Goal: Find specific page/section: Find specific page/section

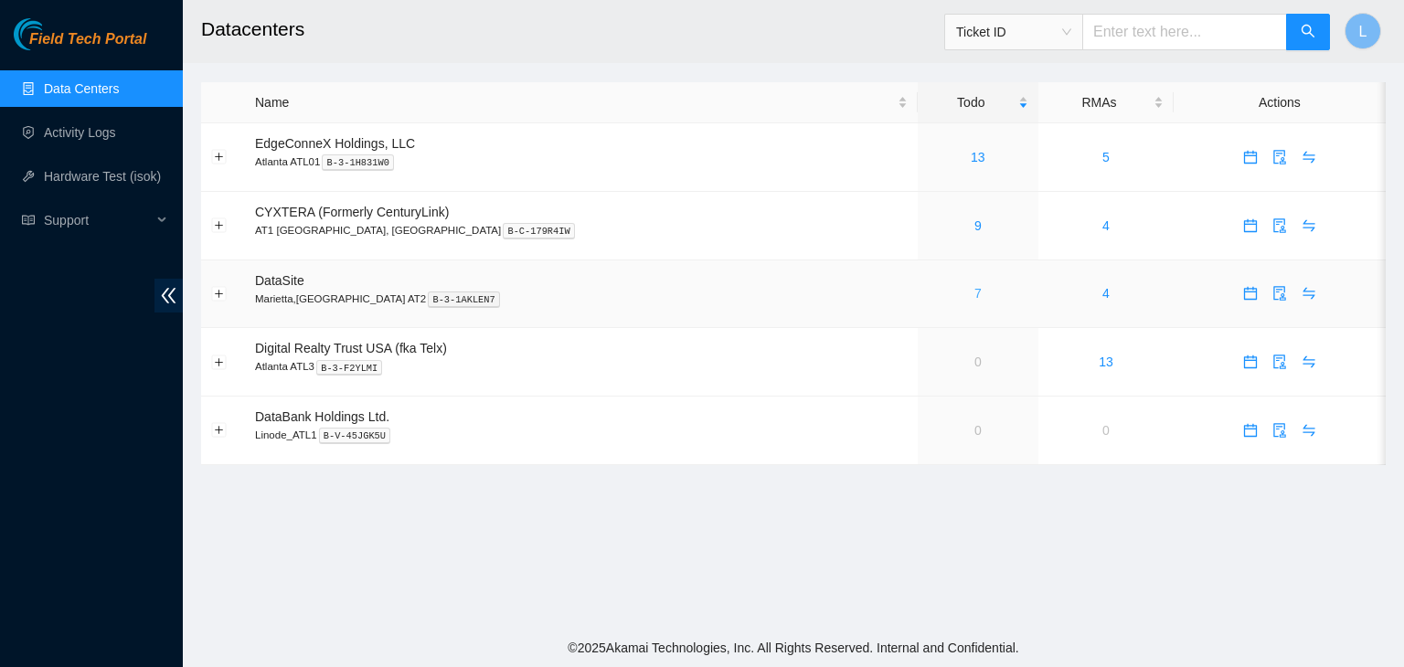
click at [975, 298] on link "7" at bounding box center [978, 293] width 7 height 15
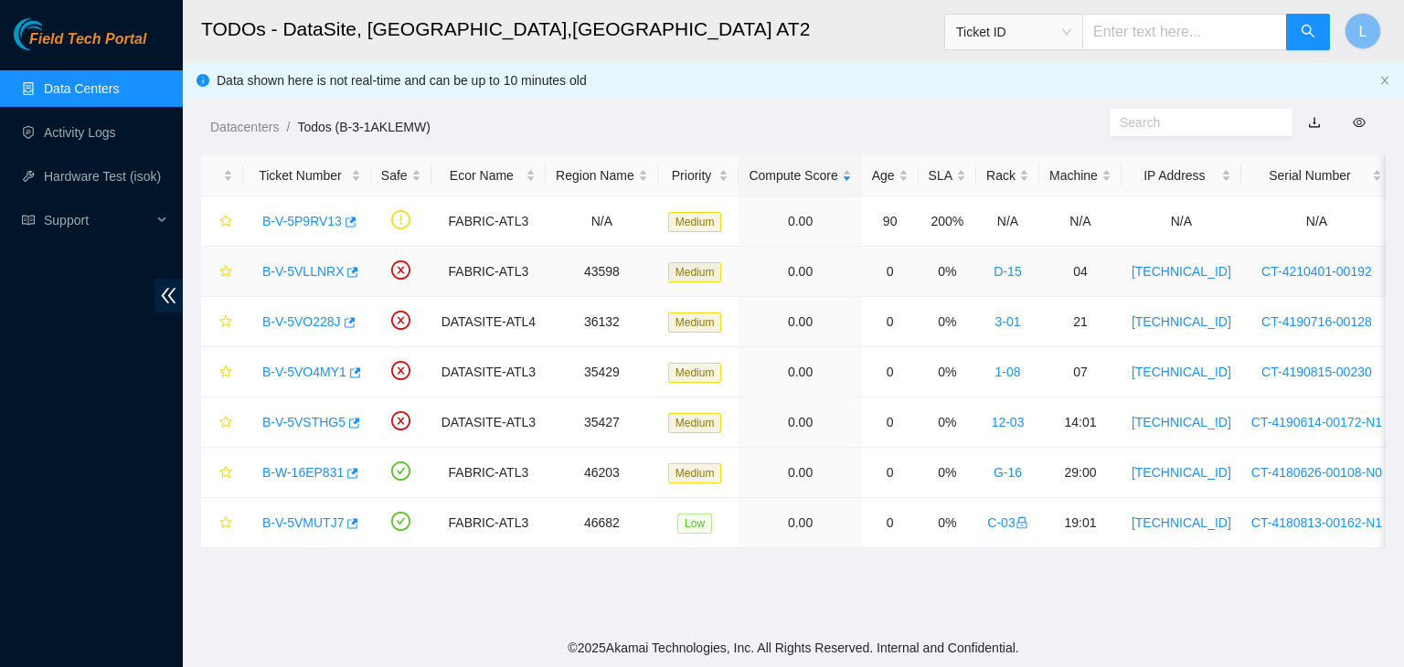
click at [294, 272] on link "B-V-5VLLNRX" at bounding box center [302, 271] width 81 height 15
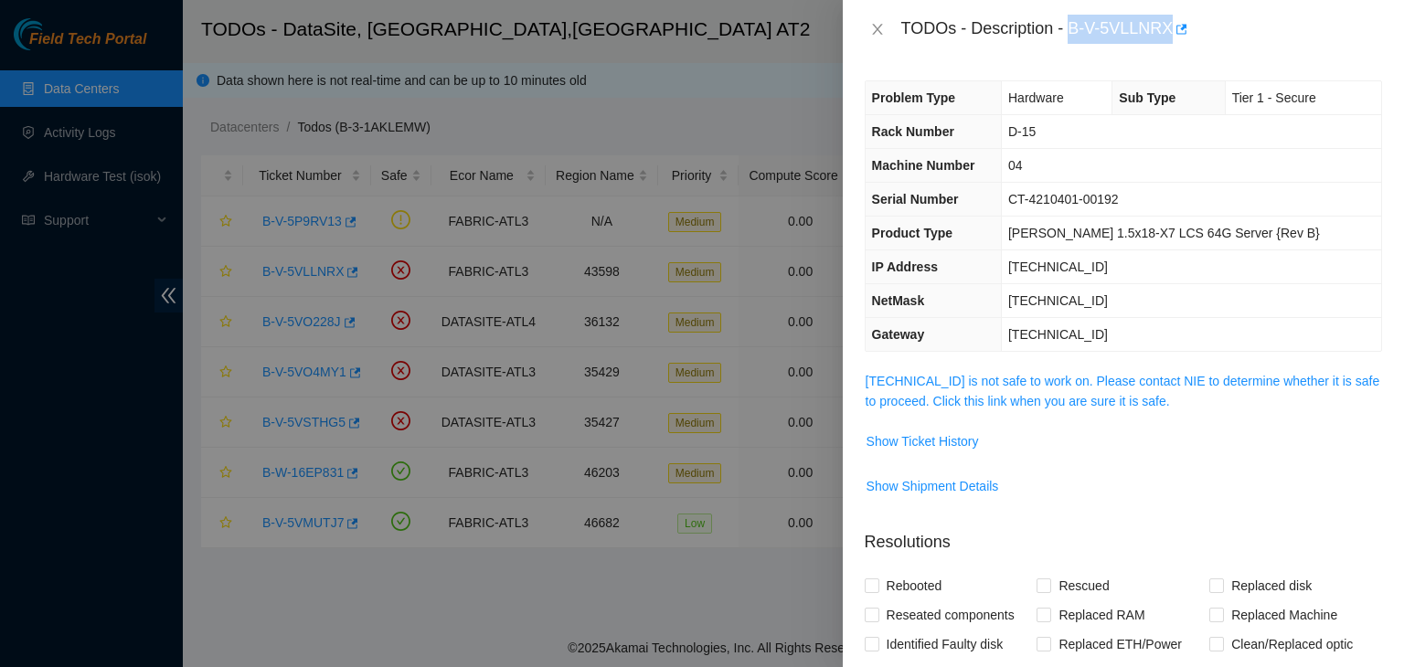
drag, startPoint x: 1071, startPoint y: 29, endPoint x: 1170, endPoint y: 41, distance: 99.4
click at [1170, 41] on div "TODOs - Description - B-V-5VLLNRX" at bounding box center [1141, 29] width 481 height 29
copy div "B-V-5VLLNRX"
click at [881, 27] on icon "close" at bounding box center [877, 29] width 15 height 15
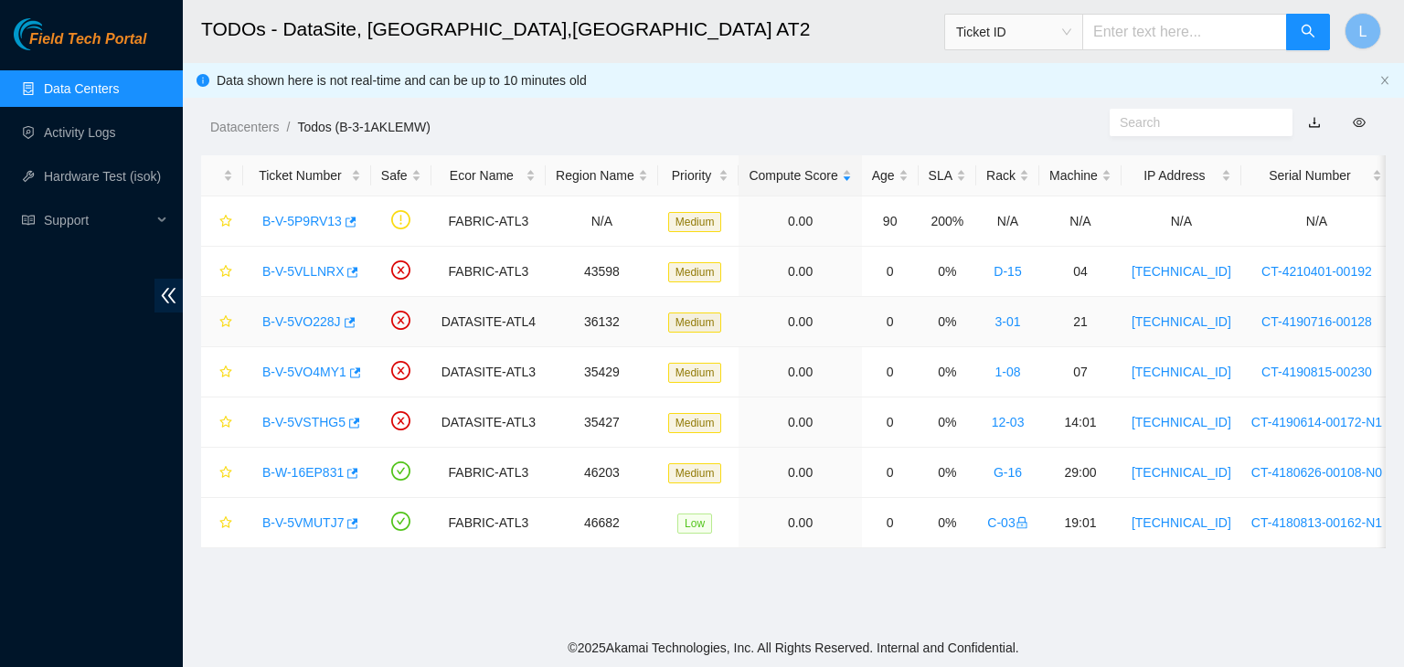
click at [306, 325] on link "B-V-5VO228J" at bounding box center [301, 321] width 79 height 15
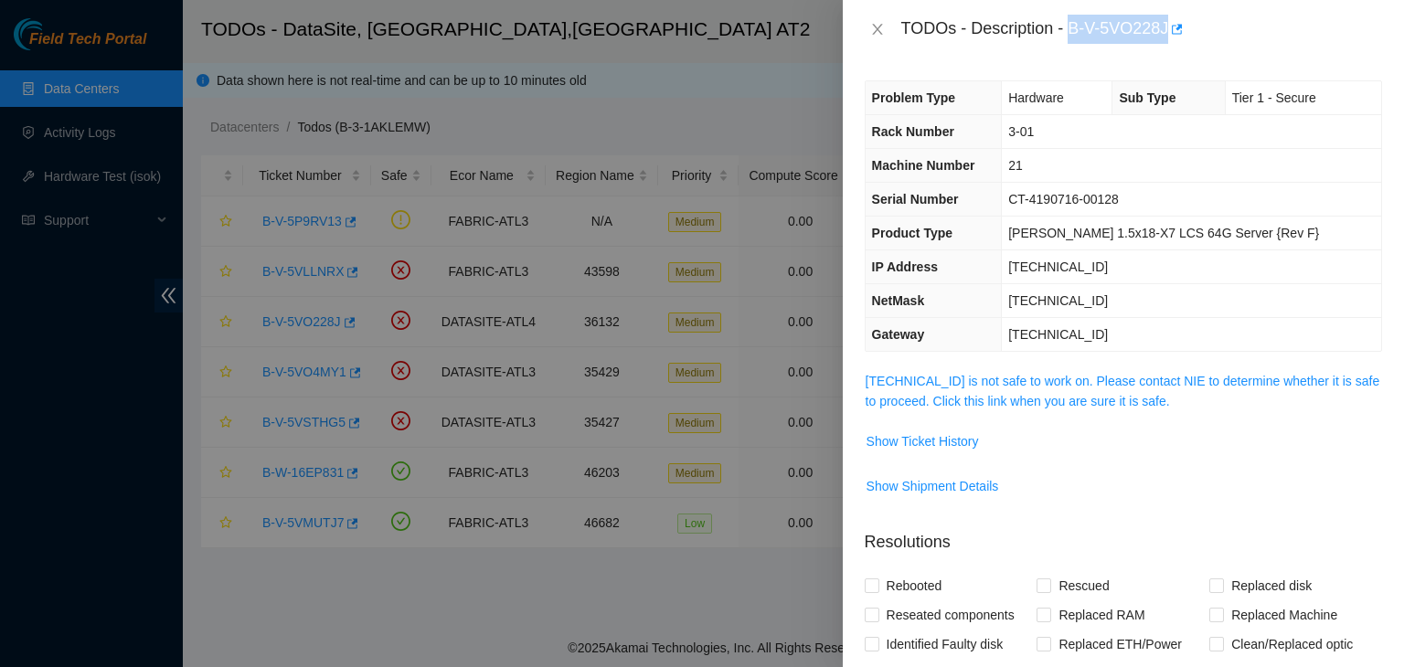
drag, startPoint x: 1074, startPoint y: 30, endPoint x: 1167, endPoint y: 34, distance: 93.3
click at [1167, 34] on div "TODOs - Description - B-V-5VO228J" at bounding box center [1141, 29] width 481 height 29
copy div "B-V-5VO228J"
click at [881, 29] on icon "close" at bounding box center [877, 29] width 15 height 15
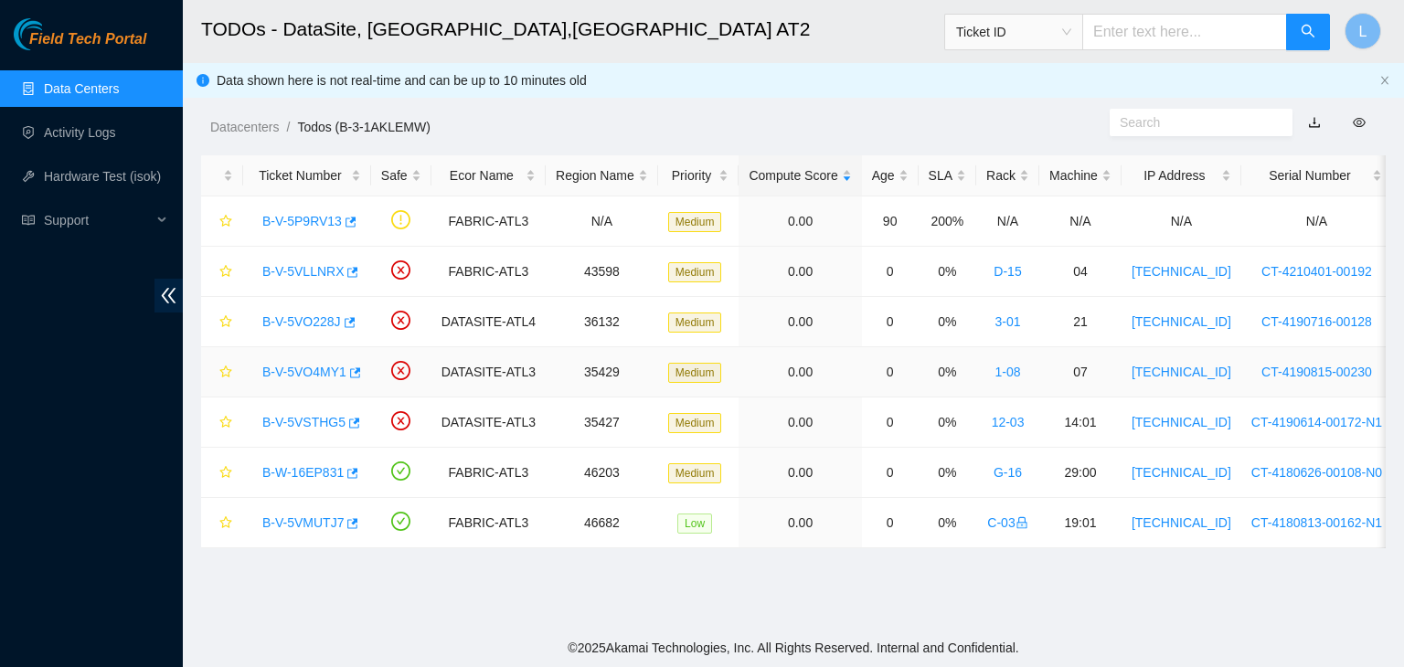
click at [296, 374] on link "B-V-5VO4MY1" at bounding box center [304, 372] width 84 height 15
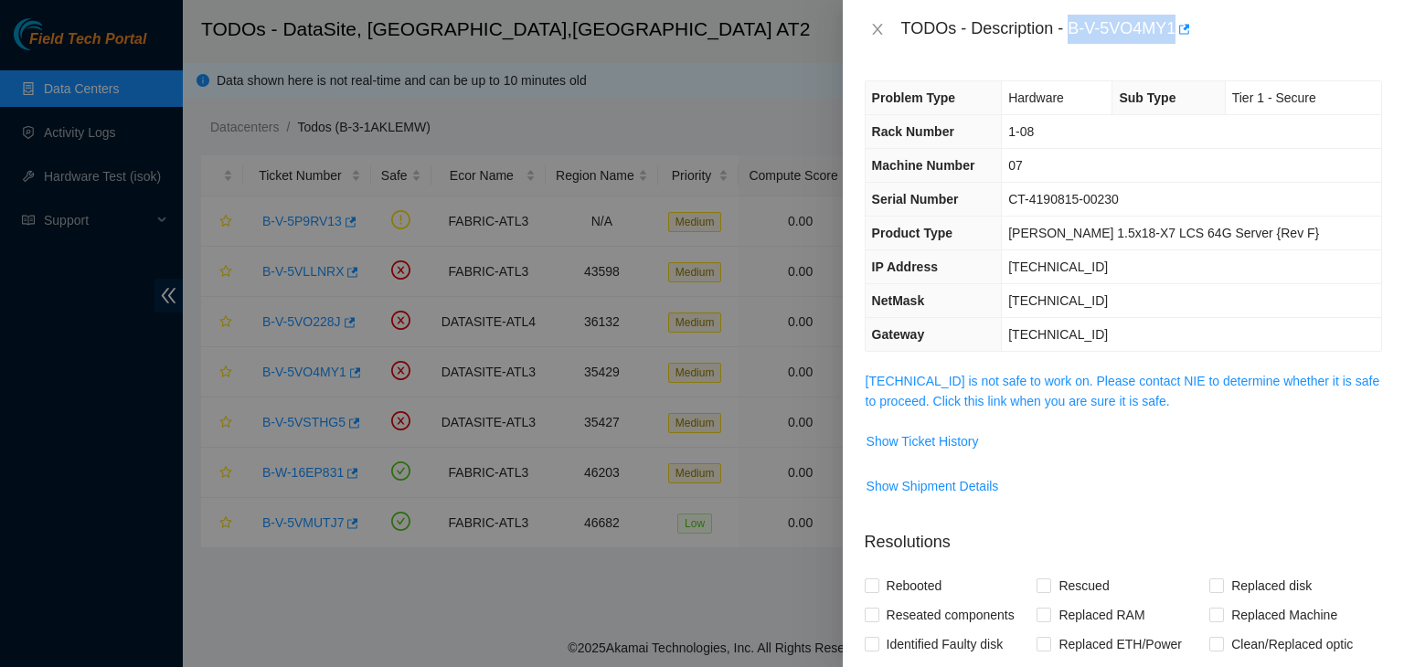
drag, startPoint x: 1074, startPoint y: 29, endPoint x: 1174, endPoint y: 41, distance: 100.4
click at [1174, 41] on div "TODOs - Description - B-V-5VO4MY1" at bounding box center [1141, 29] width 481 height 29
copy div "B-V-5VO4MY1"
click at [886, 28] on button "Close" at bounding box center [878, 29] width 26 height 17
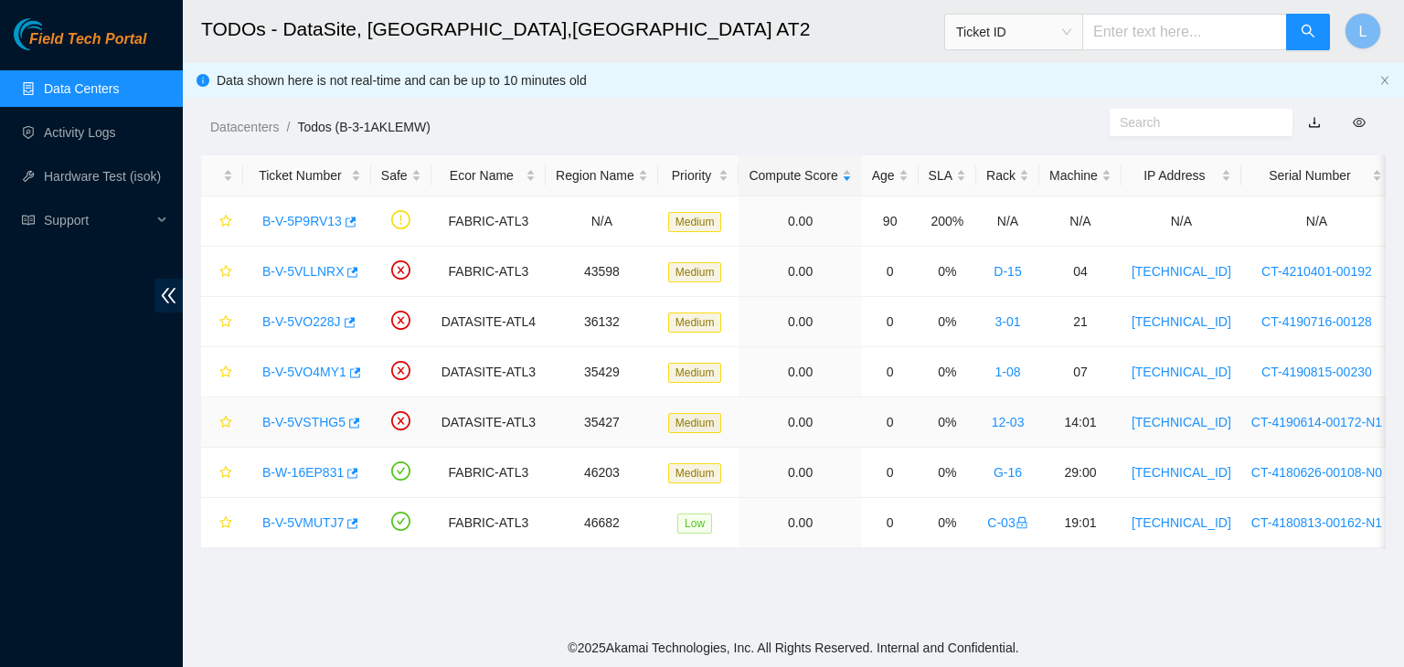
click at [293, 421] on link "B-V-5VSTHG5" at bounding box center [303, 422] width 83 height 15
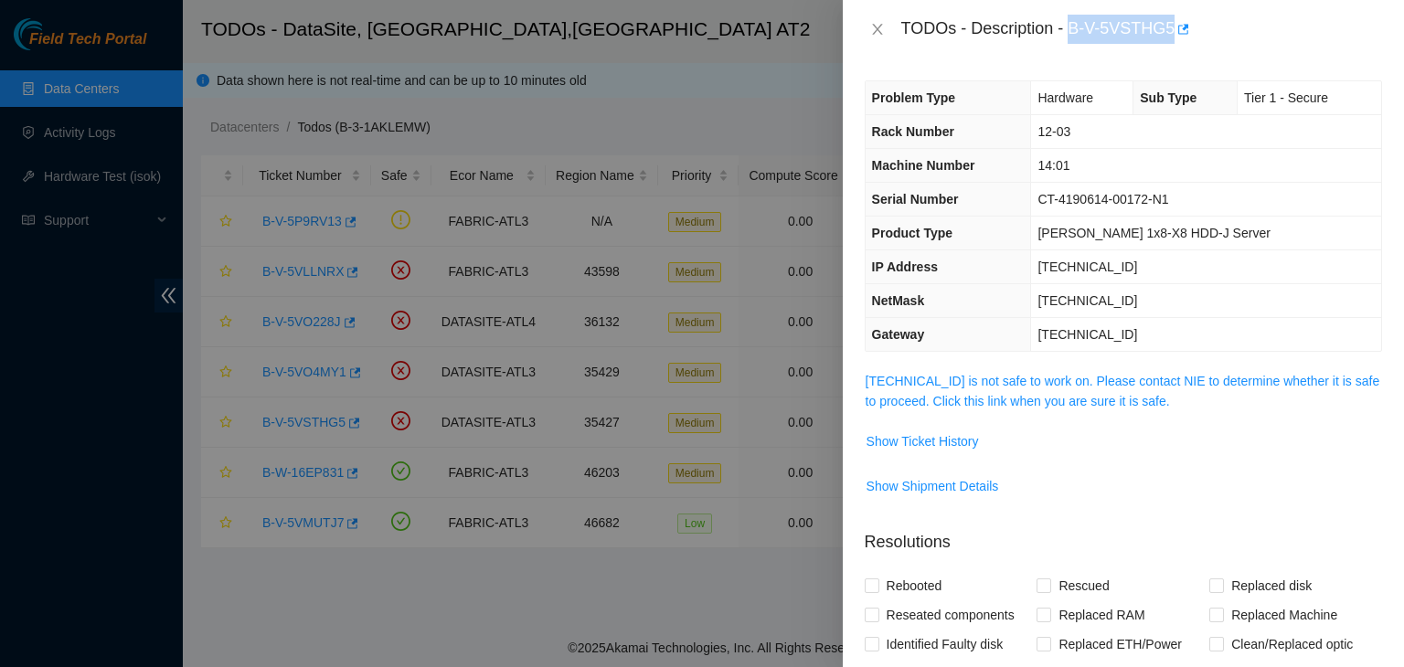
drag, startPoint x: 1074, startPoint y: 27, endPoint x: 1173, endPoint y: 37, distance: 99.3
click at [1173, 37] on div "TODOs - Description - B-V-5VSTHG5" at bounding box center [1141, 29] width 481 height 29
copy div "B-V-5VSTHG5"
click at [1346, 17] on div "TODOs - Description - B-V-5VSTHG5" at bounding box center [1141, 29] width 481 height 29
click at [882, 30] on icon "close" at bounding box center [877, 29] width 15 height 15
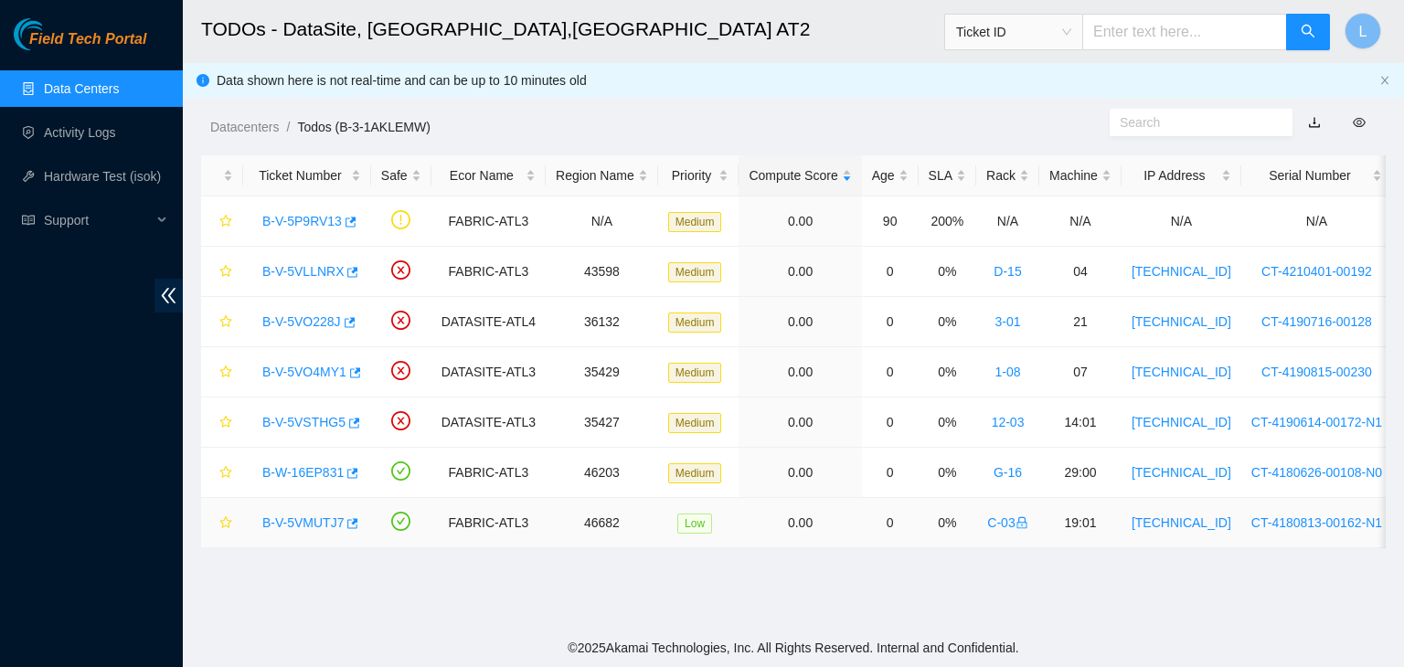
click at [314, 522] on link "B-V-5VMUTJ7" at bounding box center [302, 523] width 81 height 15
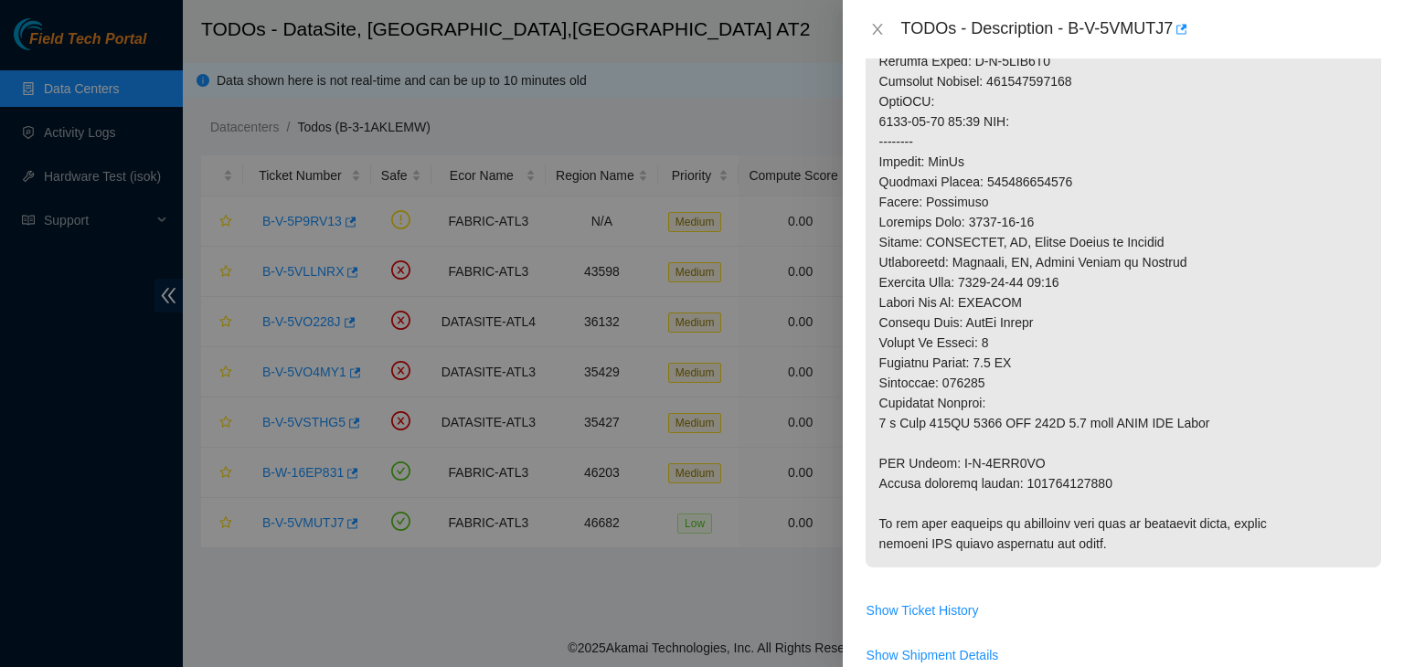
scroll to position [1006, 0]
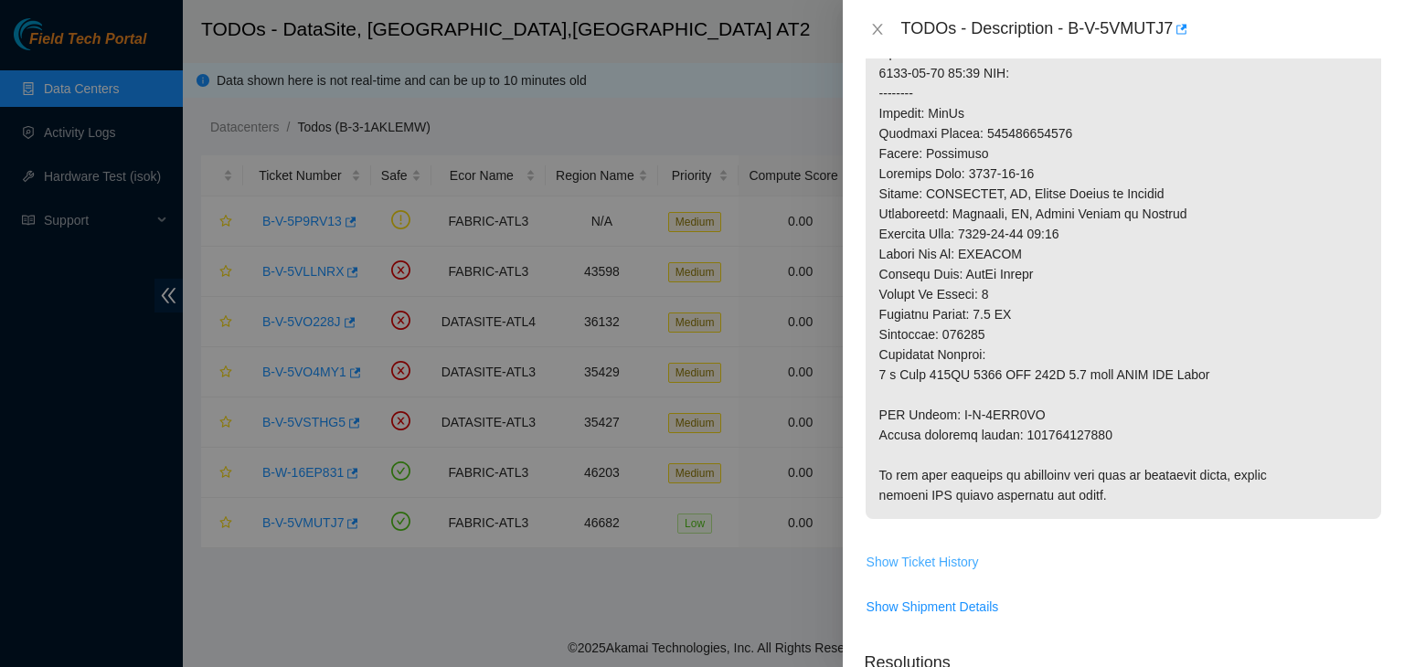
click at [920, 572] on span "Show Ticket History" at bounding box center [923, 562] width 112 height 20
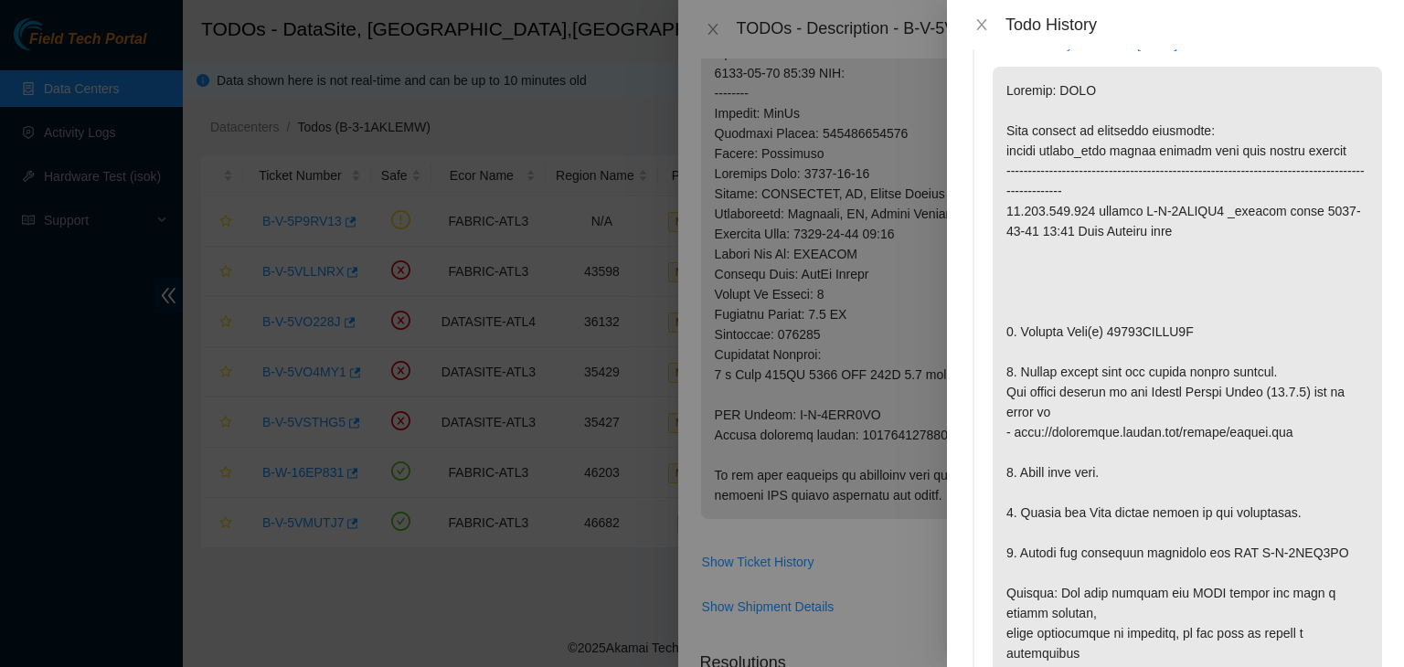
scroll to position [0, 0]
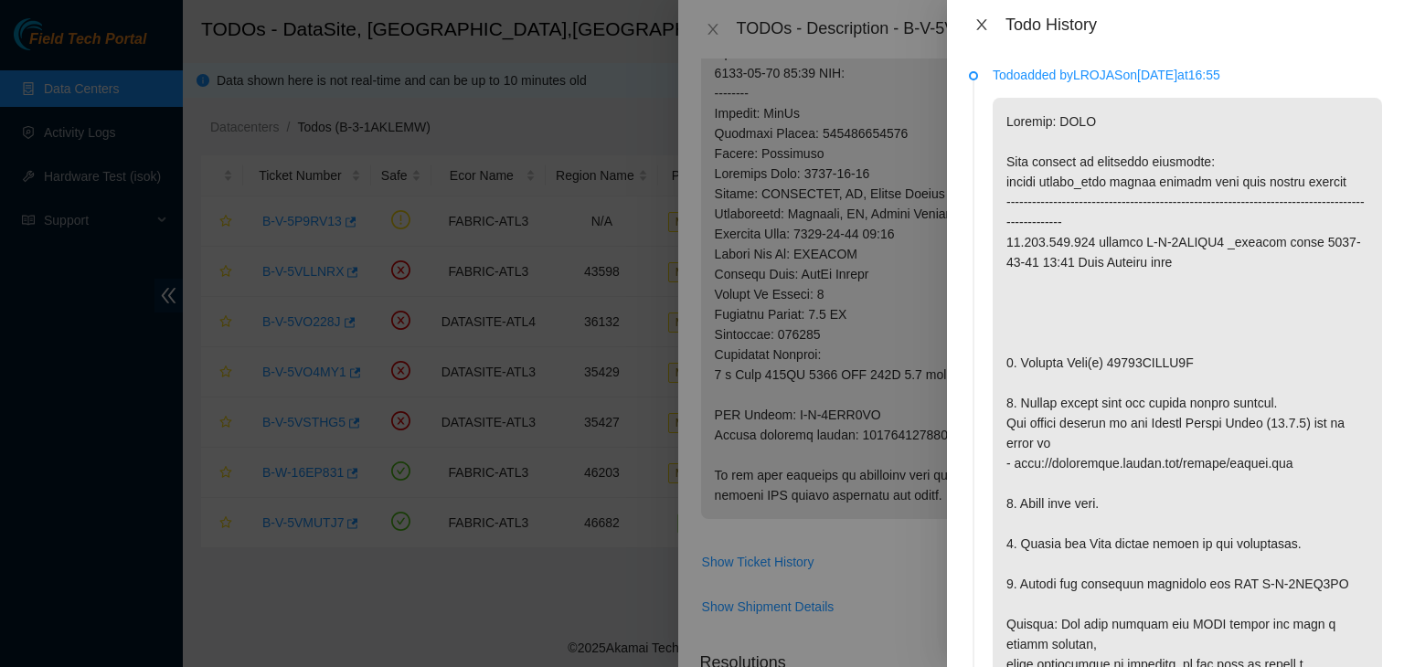
click at [987, 27] on icon "close" at bounding box center [982, 24] width 15 height 15
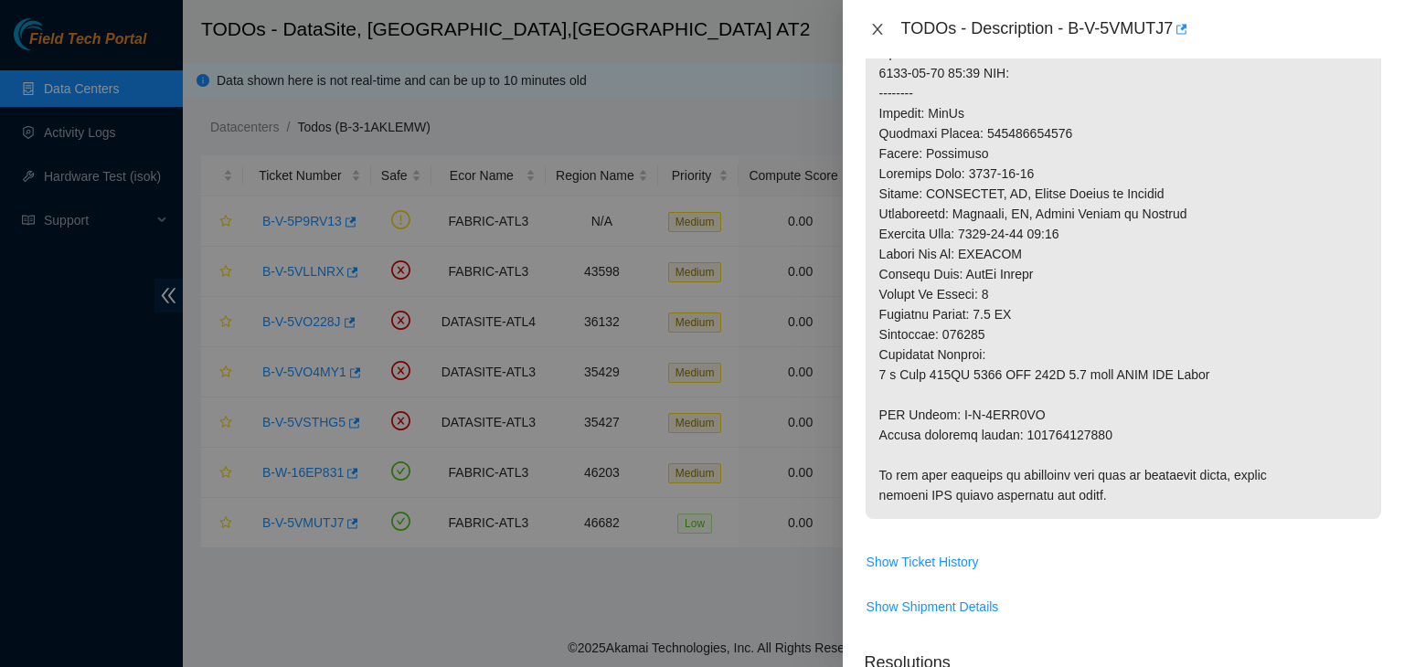
click at [879, 33] on icon "close" at bounding box center [877, 29] width 15 height 15
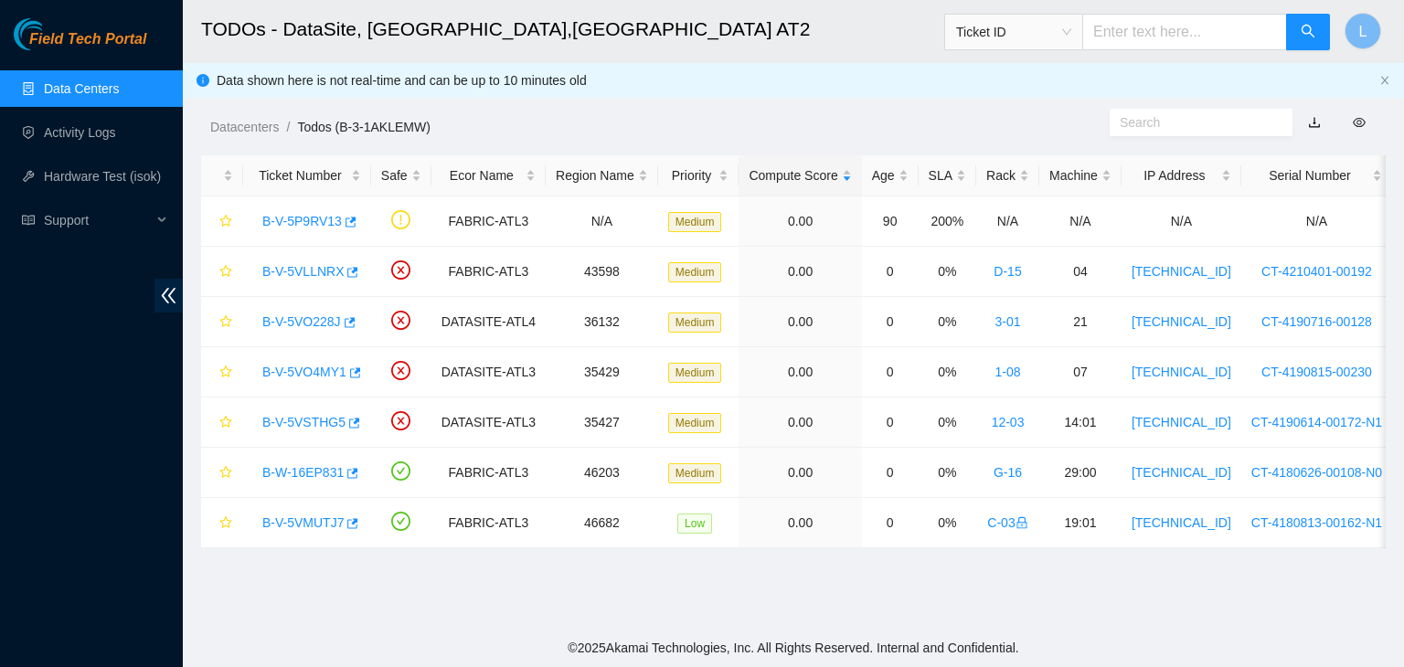
scroll to position [538, 0]
